Goal: Task Accomplishment & Management: Use online tool/utility

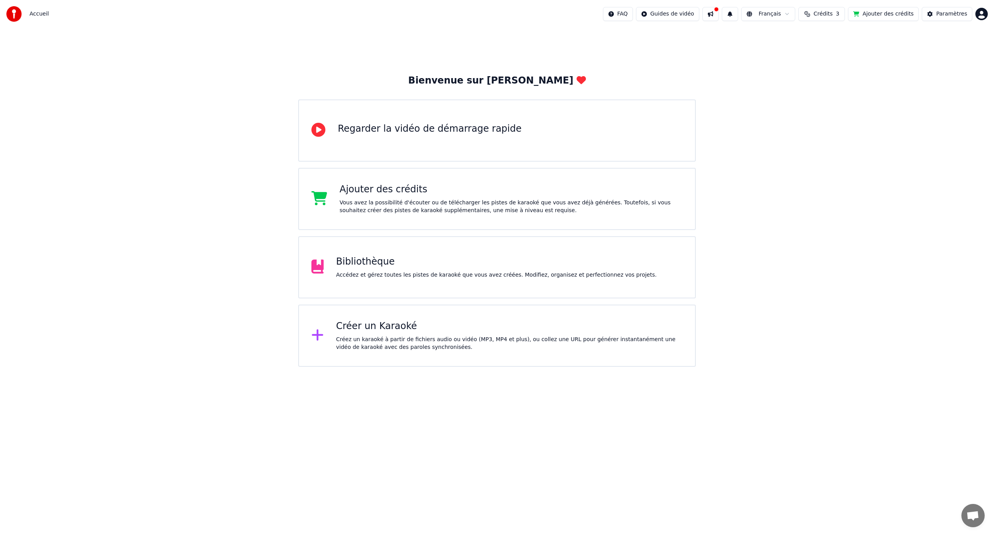
click at [381, 325] on div "Créer un Karaoké" at bounding box center [509, 326] width 347 height 12
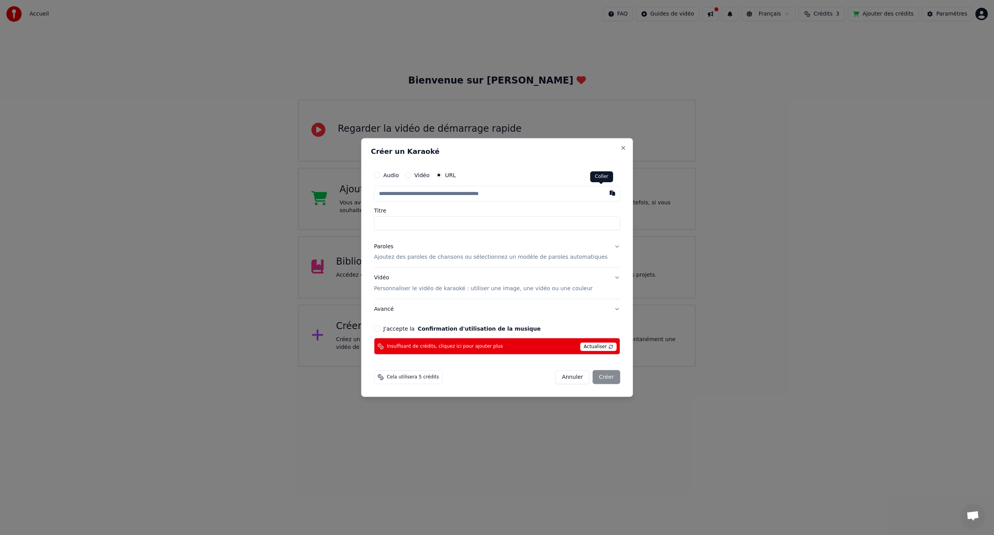
click at [605, 194] on button "button" at bounding box center [613, 193] width 16 height 14
type input "**********"
click at [601, 346] on span "Actualiser" at bounding box center [598, 347] width 37 height 9
click at [592, 346] on span "Actualiser" at bounding box center [598, 347] width 37 height 9
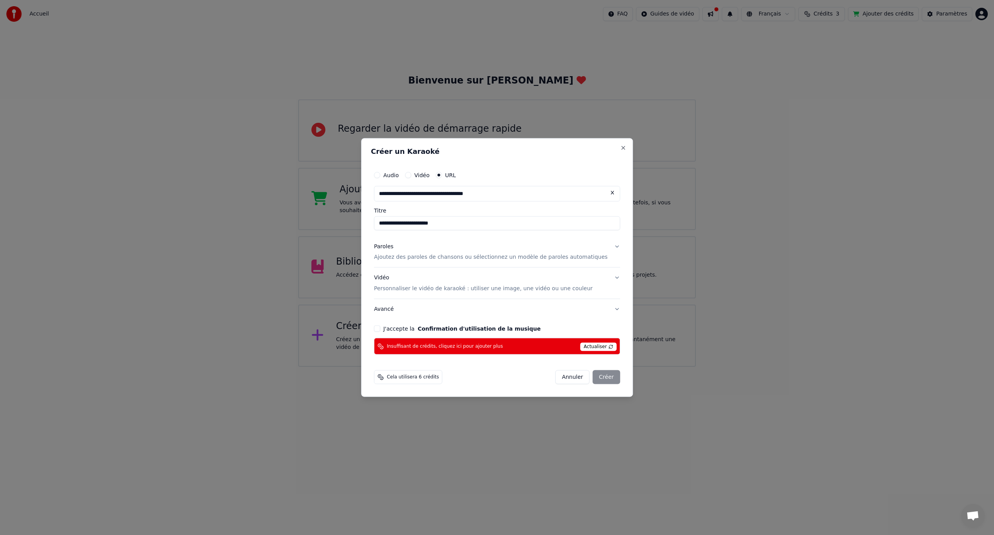
click at [423, 379] on span "Cela utilisera 6 crédits" at bounding box center [413, 377] width 52 height 6
click at [380, 331] on button "J'accepte la Confirmation d'utilisation de la musique" at bounding box center [377, 329] width 6 height 6
click at [590, 378] on div "Annuler Créer" at bounding box center [587, 377] width 65 height 14
drag, startPoint x: 508, startPoint y: 144, endPoint x: 589, endPoint y: 176, distance: 86.8
click at [589, 176] on div "**********" at bounding box center [497, 267] width 272 height 259
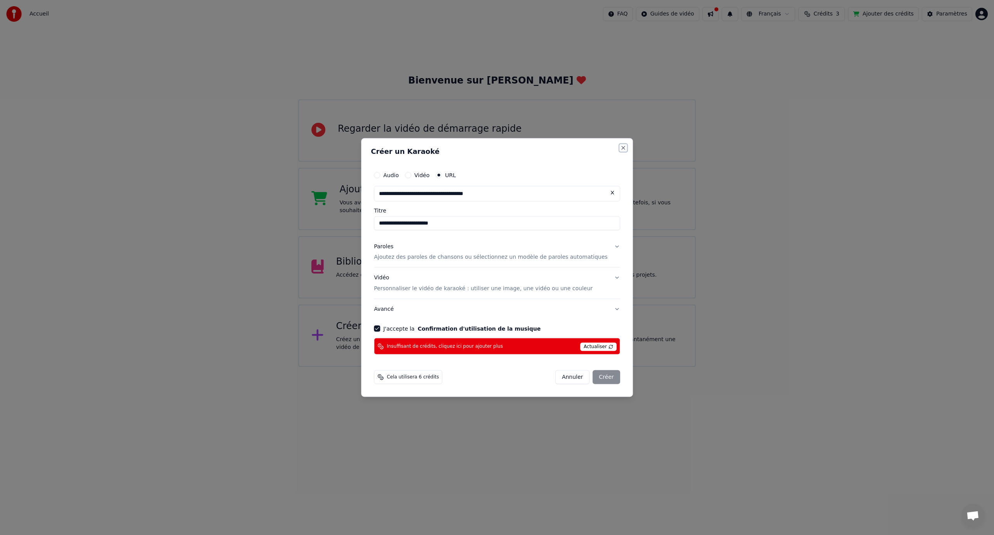
click at [620, 148] on button "Close" at bounding box center [623, 148] width 6 height 6
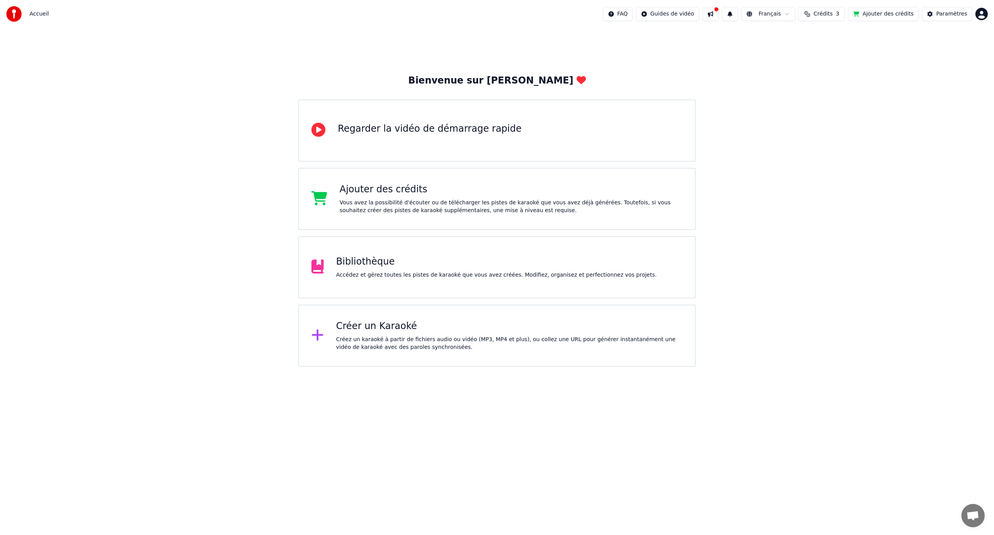
click at [402, 195] on div "Ajouter des crédits" at bounding box center [511, 189] width 343 height 12
